Goal: Task Accomplishment & Management: Manage account settings

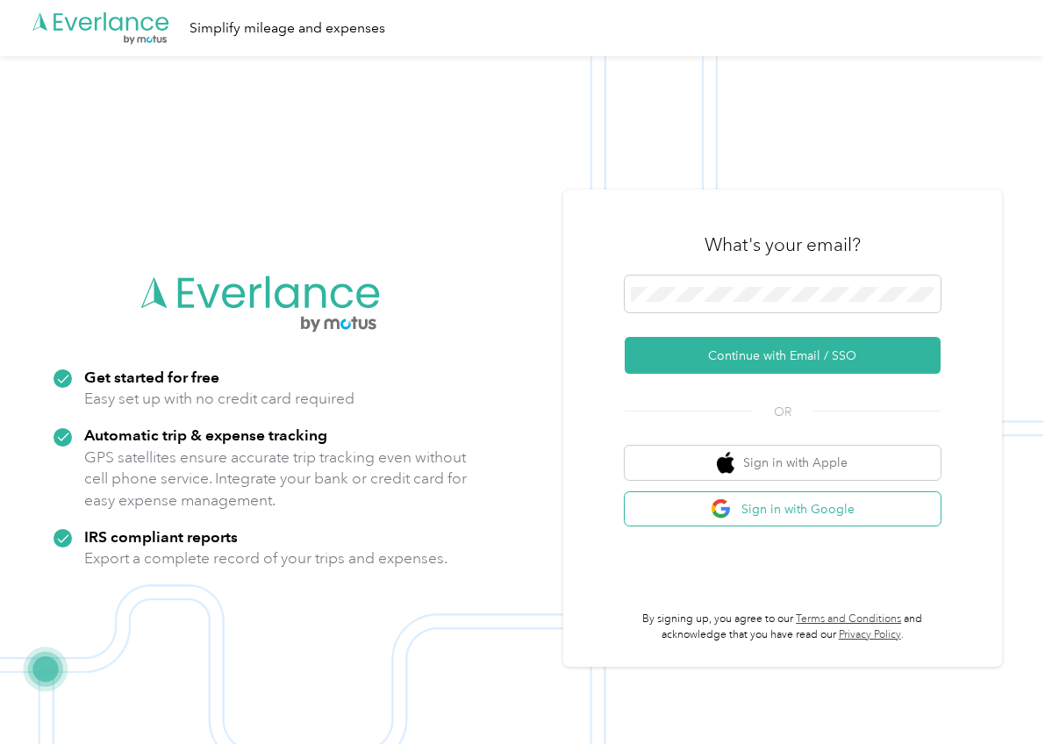
click at [754, 506] on button "Sign in with Google" at bounding box center [783, 509] width 316 height 34
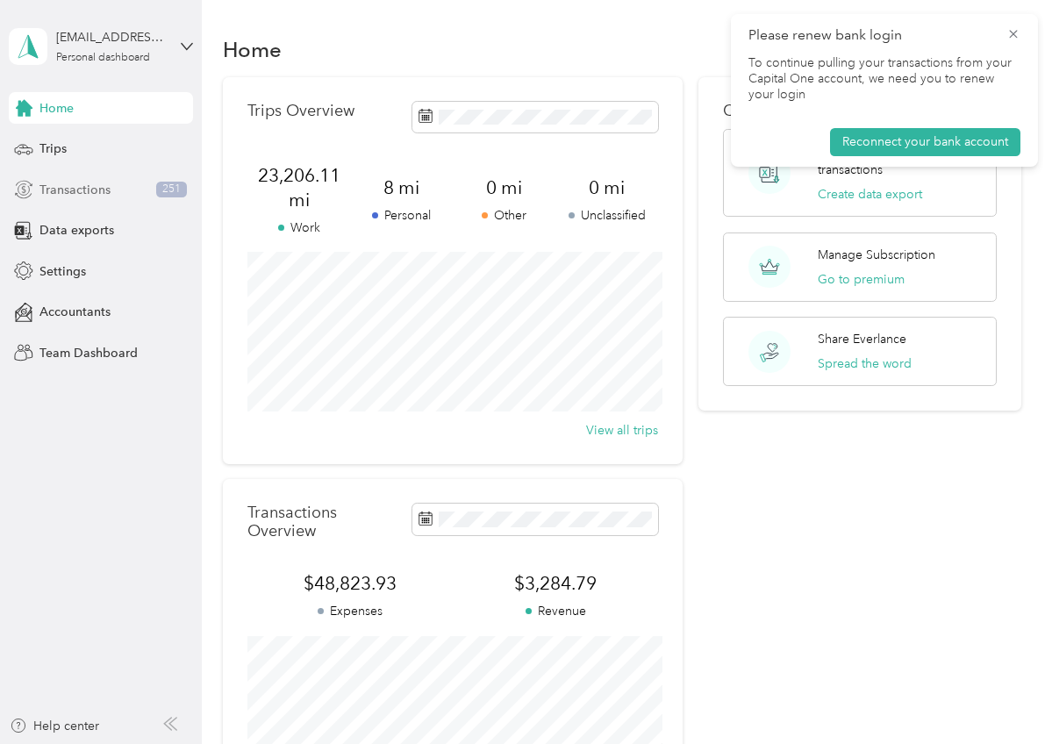
click at [94, 187] on span "Transactions" at bounding box center [74, 190] width 71 height 18
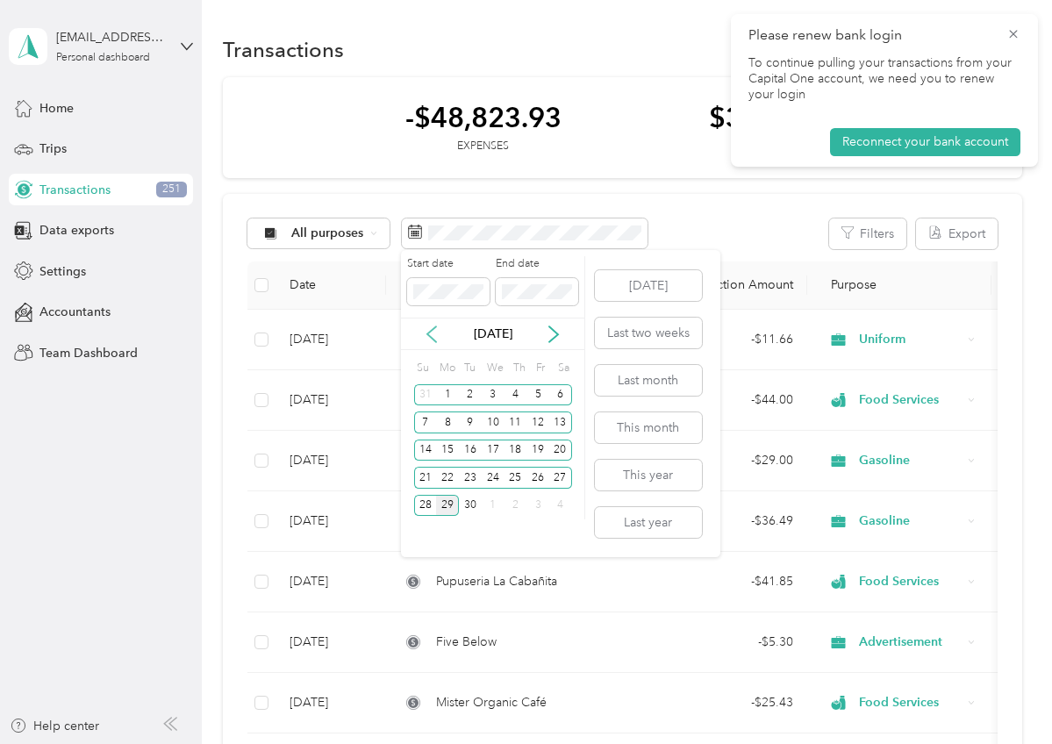
click at [433, 335] on icon at bounding box center [432, 334] width 18 height 18
click at [509, 480] on div "21" at bounding box center [515, 478] width 23 height 22
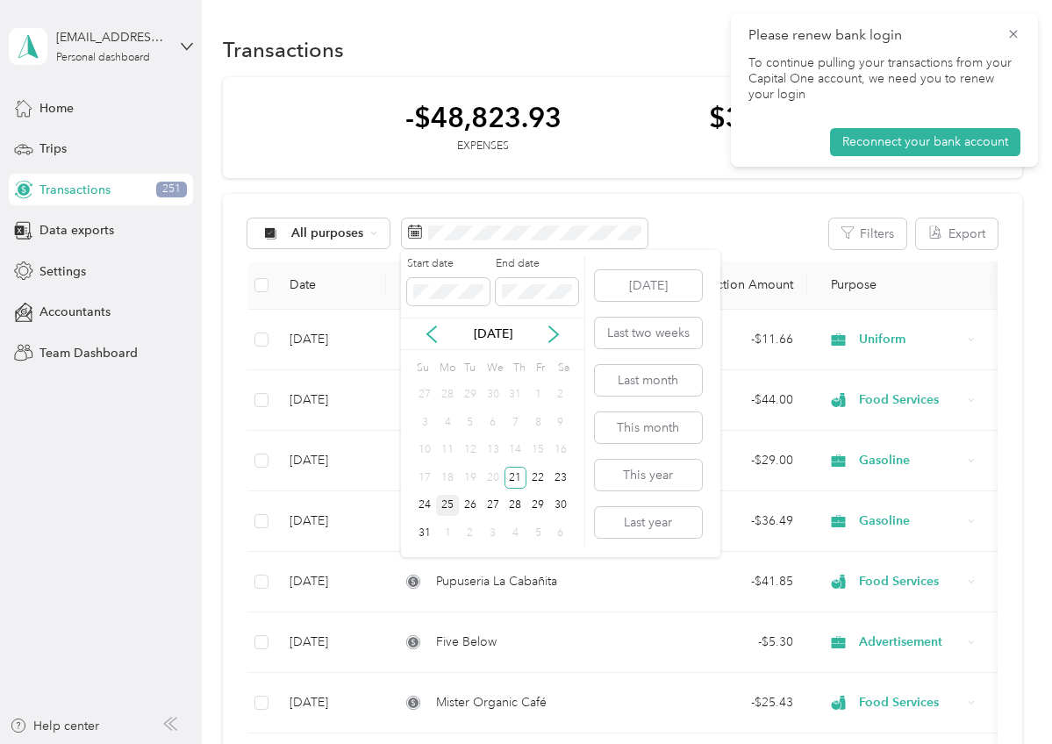
click at [446, 507] on div "25" at bounding box center [447, 506] width 23 height 22
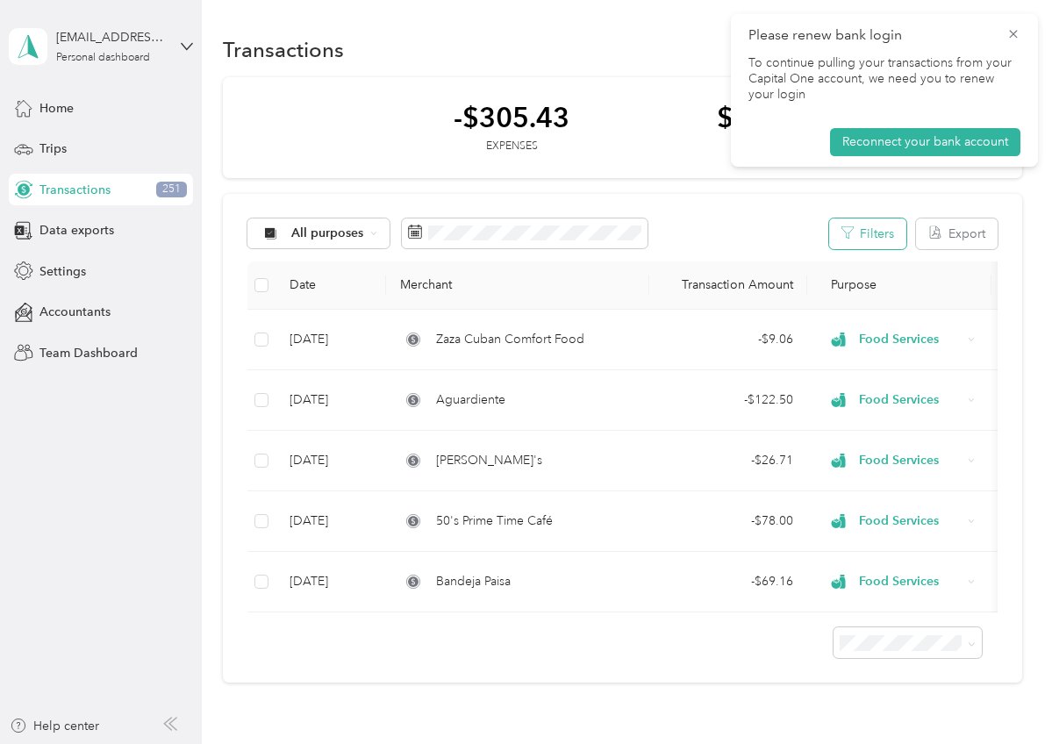
click at [879, 231] on button "Filters" at bounding box center [867, 233] width 77 height 31
